Goal: Task Accomplishment & Management: Complete application form

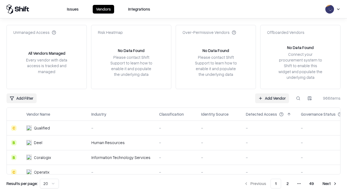
click at [272, 98] on link "Add Vendor" at bounding box center [272, 99] width 34 height 10
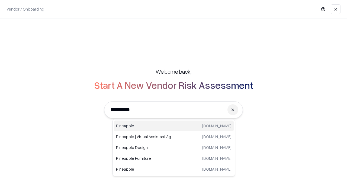
click at [174, 126] on div "Pineapple [DOMAIN_NAME]" at bounding box center [174, 126] width 120 height 11
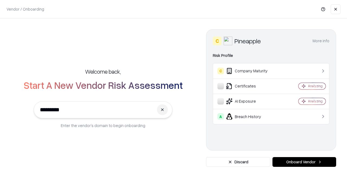
type input "*********"
click at [305, 162] on button "Onboard Vendor" at bounding box center [305, 162] width 64 height 10
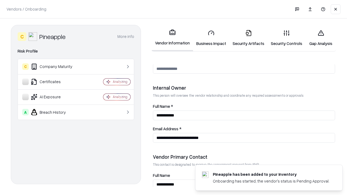
scroll to position [281, 0]
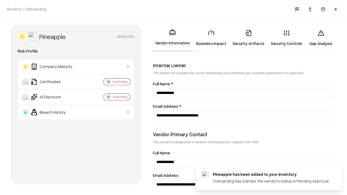
click at [211, 38] on link "Business Impact" at bounding box center [211, 38] width 36 height 25
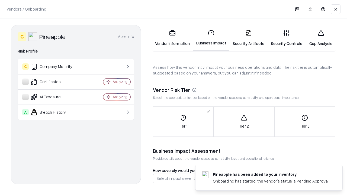
click at [249, 38] on link "Security Artifacts" at bounding box center [249, 38] width 38 height 25
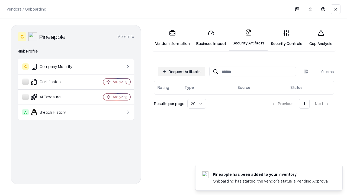
click at [182, 72] on button "Request Artifacts" at bounding box center [181, 72] width 47 height 10
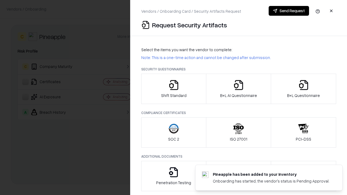
click at [174, 89] on icon "button" at bounding box center [174, 85] width 11 height 11
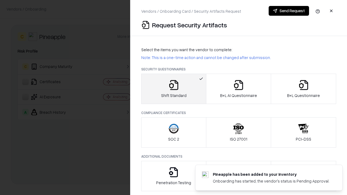
click at [289, 11] on button "Send Request" at bounding box center [289, 11] width 40 height 10
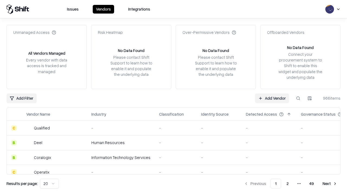
click at [299, 98] on button at bounding box center [299, 99] width 10 height 10
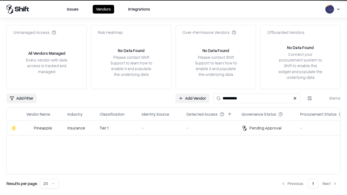
type input "*********"
click at [177, 128] on div "-" at bounding box center [160, 128] width 36 height 6
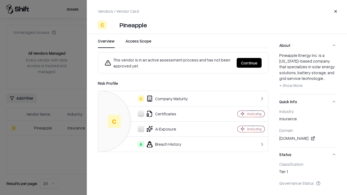
click at [249, 63] on button "Continue" at bounding box center [249, 63] width 25 height 10
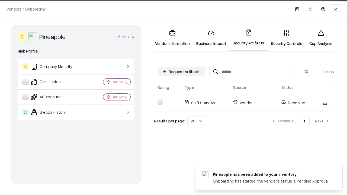
click at [321, 38] on link "Gap Analysis" at bounding box center [321, 38] width 31 height 25
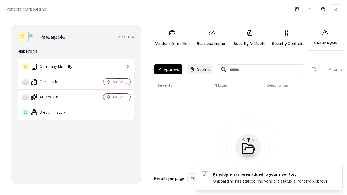
click at [168, 69] on button "Approve" at bounding box center [168, 70] width 28 height 10
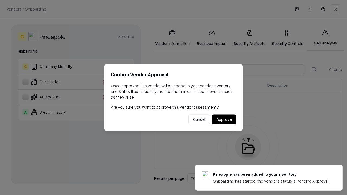
click at [224, 119] on button "Approve" at bounding box center [224, 120] width 24 height 10
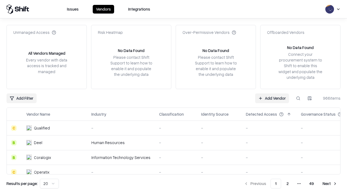
type input "*********"
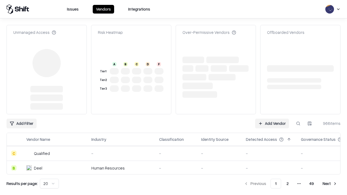
click at [272, 119] on link "Add Vendor" at bounding box center [272, 124] width 34 height 10
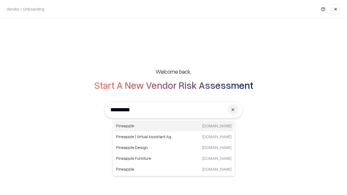
click at [174, 126] on div "Pineapple [DOMAIN_NAME]" at bounding box center [174, 126] width 120 height 11
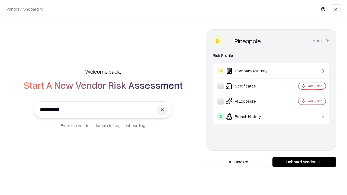
type input "*********"
click at [305, 162] on button "Onboard Vendor" at bounding box center [305, 162] width 64 height 10
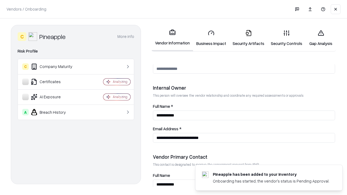
scroll to position [281, 0]
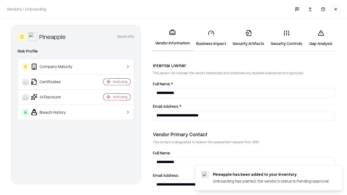
click at [321, 38] on link "Gap Analysis" at bounding box center [321, 38] width 31 height 25
